Goal: Information Seeking & Learning: Learn about a topic

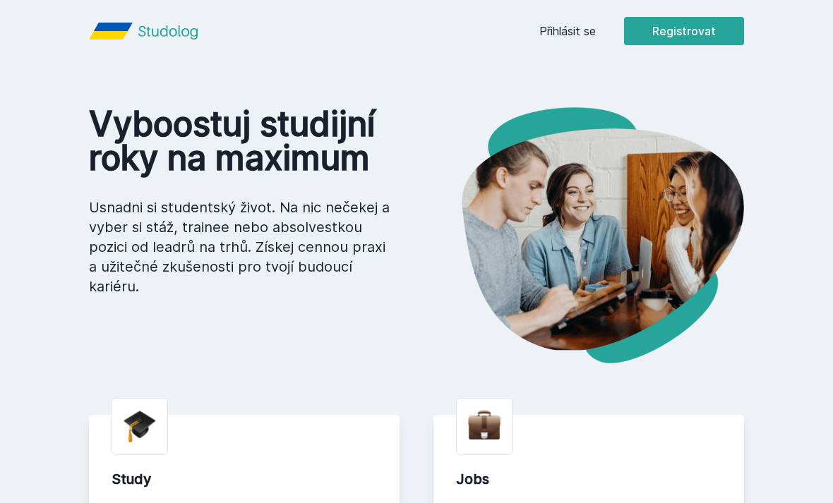
click at [562, 34] on link "Přihlásit se" at bounding box center [567, 31] width 56 height 17
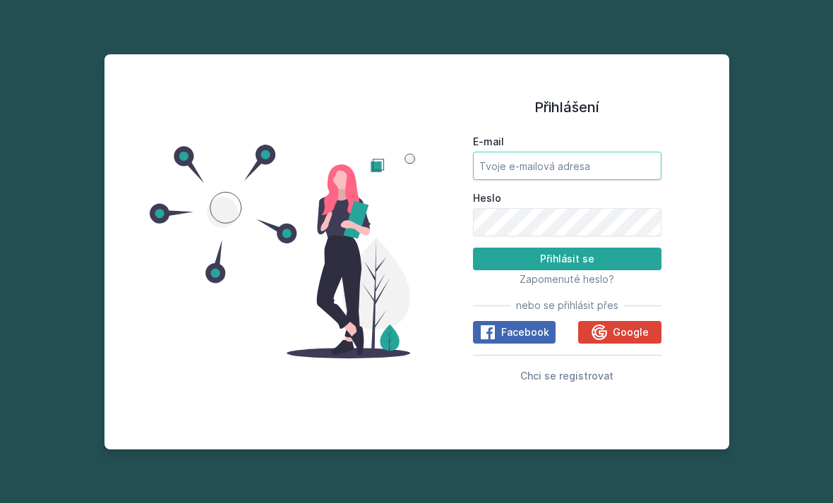
click at [577, 180] on input "E-mail" at bounding box center [567, 166] width 188 height 28
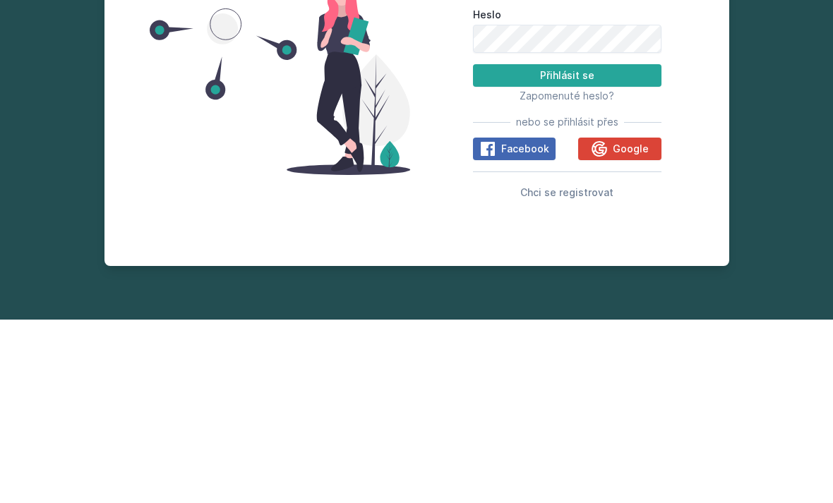
click at [608, 324] on icon at bounding box center [599, 332] width 17 height 17
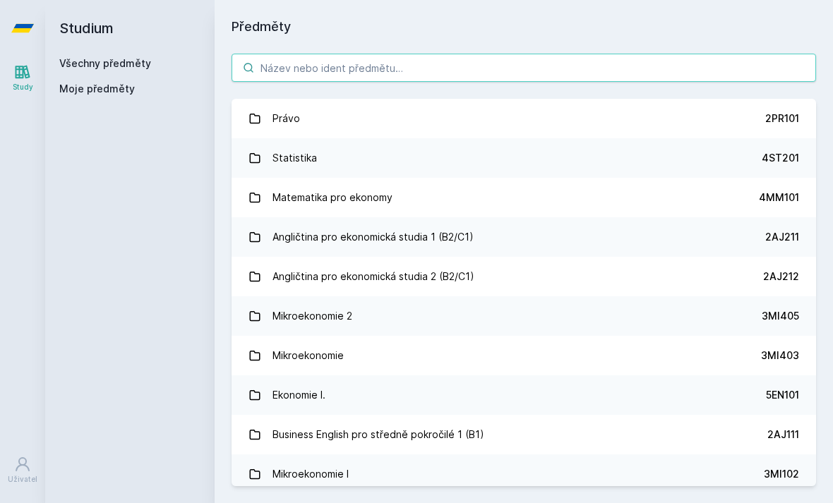
click at [403, 69] on input "search" at bounding box center [524, 68] width 584 height 28
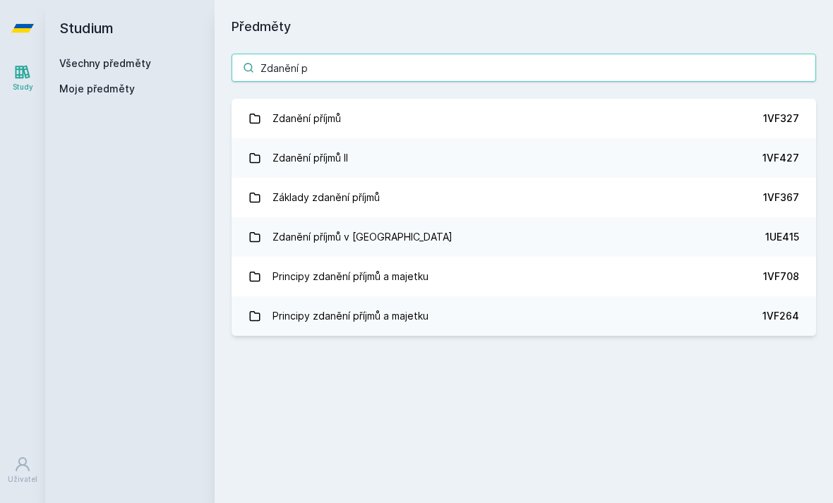
type input "Zdanění p"
click at [781, 156] on div "1VF427" at bounding box center [780, 158] width 37 height 14
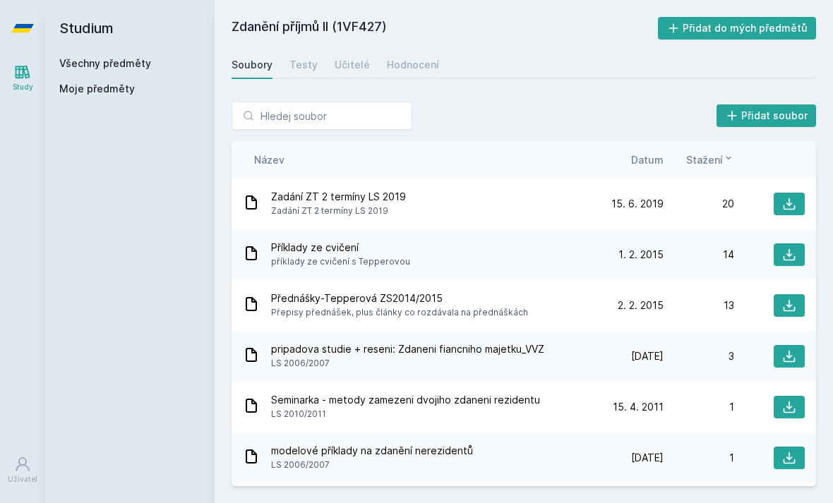
click at [296, 65] on div "Testy" at bounding box center [303, 65] width 28 height 14
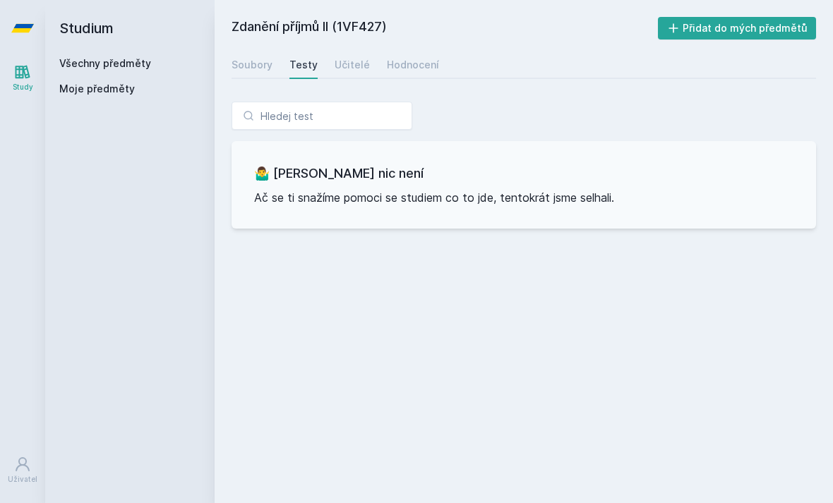
click at [342, 63] on div "Učitelé" at bounding box center [352, 65] width 35 height 14
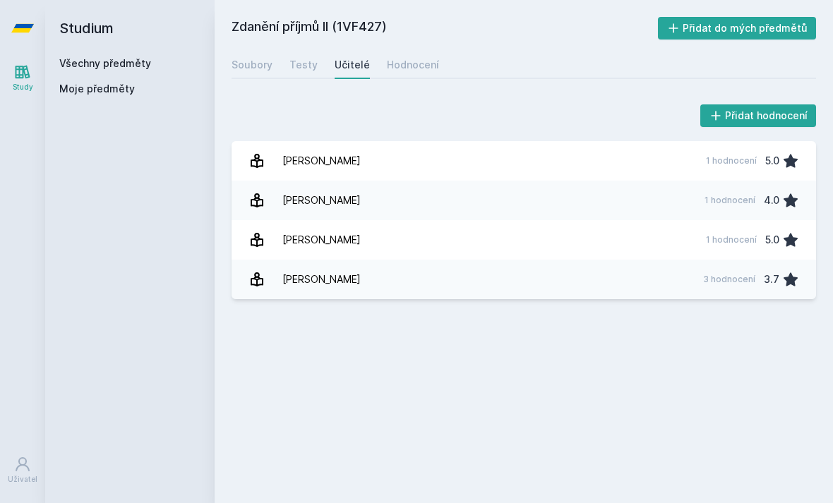
click at [402, 65] on div "Hodnocení" at bounding box center [413, 65] width 52 height 14
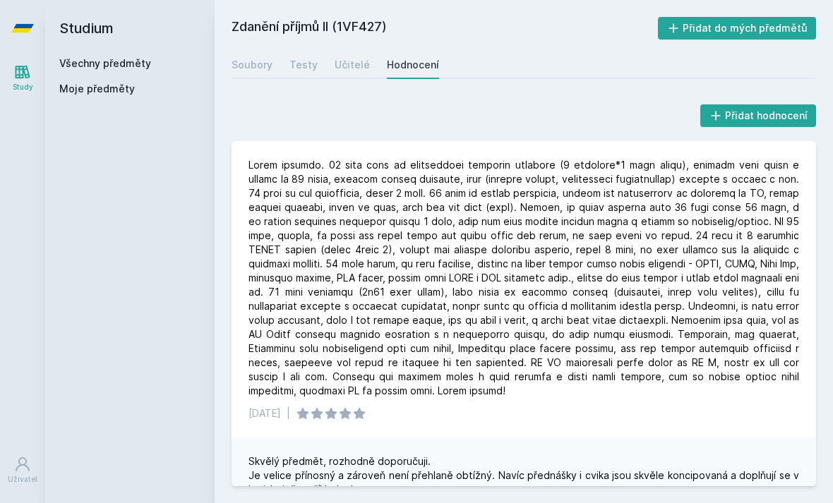
click at [260, 66] on div "Soubory" at bounding box center [252, 65] width 41 height 14
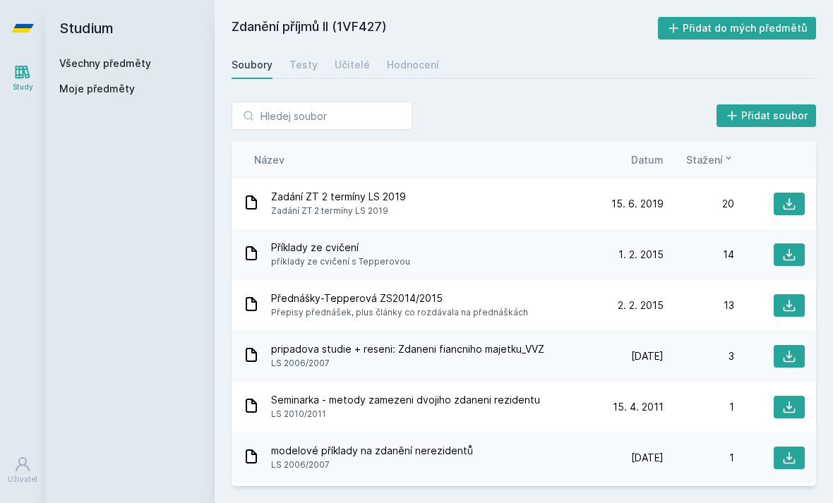
click at [487, 260] on div "Příklady ze cvičení příklady ze cvičení s Tepperovou" at bounding box center [418, 255] width 350 height 28
click at [493, 265] on div "Příklady ze cvičení příklady ze cvičení s Tepperovou" at bounding box center [418, 255] width 350 height 28
click at [544, 364] on div "pripadova studie + reseni: Zdaneni fiancniho majetku_VVZ LS 2006/2007" at bounding box center [418, 356] width 350 height 28
